Goal: Complete application form: Complete application form

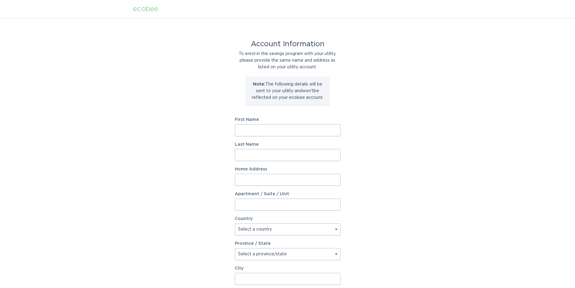
click at [279, 133] on input "First Name" at bounding box center [288, 130] width 106 height 12
type input "/EVELYN"
type input "EDINGTON/"
type input "10604 N TRADEMARK PKWY"
type input "300"
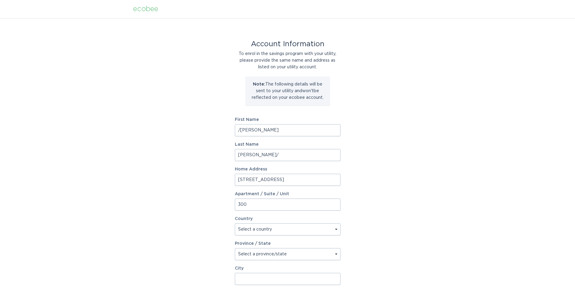
select select "US"
type input "RANCHO CUCAMONGA"
type input "91730"
select select "CA"
click at [310, 179] on input "10604 N TRADEMARK PKWY" at bounding box center [288, 180] width 106 height 12
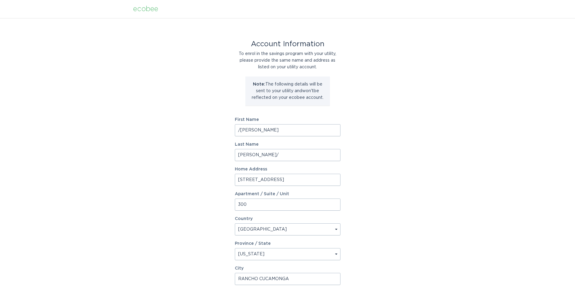
type input "6215 VALINDA AVE."
drag, startPoint x: 301, startPoint y: 205, endPoint x: 219, endPoint y: 203, distance: 82.4
click at [219, 203] on div "Account Information To enrol in the savings program with your utility, please p…" at bounding box center [287, 185] width 575 height 334
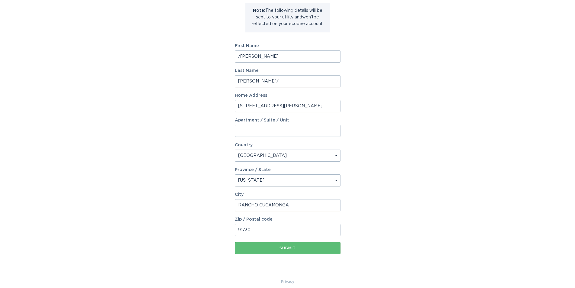
scroll to position [80, 0]
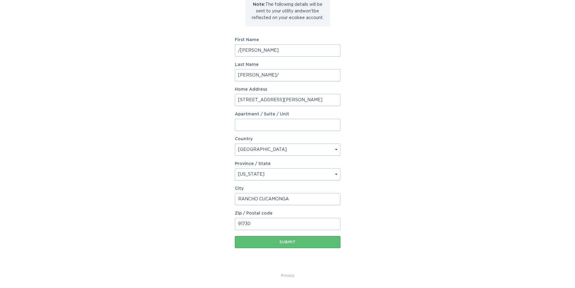
click at [298, 229] on input "91730" at bounding box center [288, 224] width 106 height 12
type input "91737"
click at [288, 245] on button "Submit" at bounding box center [288, 242] width 106 height 12
